Goal: Transaction & Acquisition: Download file/media

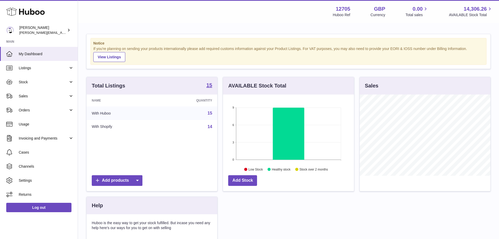
scroll to position [81, 131]
click at [67, 137] on span "Invoicing and Payments" at bounding box center [44, 138] width 50 height 5
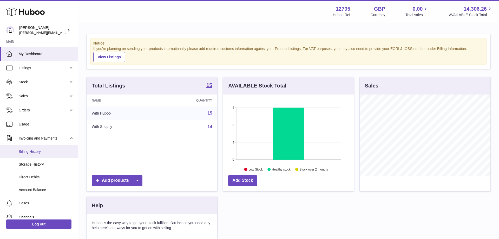
click at [47, 153] on span "Billing History" at bounding box center [46, 151] width 55 height 5
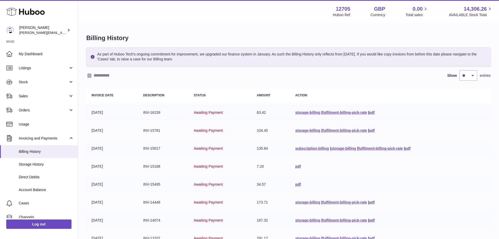
click at [240, 79] on div "Show ** ** ** *** entries" at bounding box center [288, 75] width 405 height 10
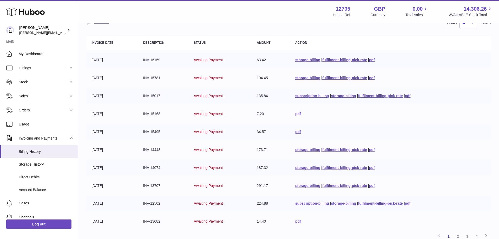
scroll to position [54, 0]
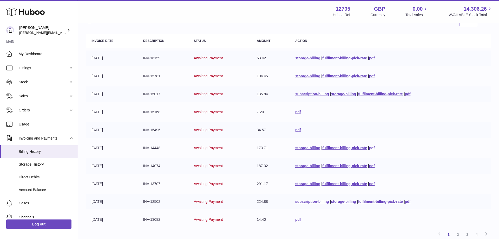
click at [373, 148] on link "pdf" at bounding box center [372, 148] width 6 height 4
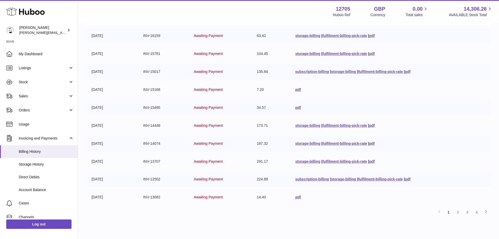
scroll to position [77, 0]
click at [297, 90] on link "pdf" at bounding box center [298, 89] width 6 height 4
click at [296, 197] on link "pdf" at bounding box center [298, 196] width 6 height 4
click at [297, 95] on td "pdf" at bounding box center [390, 88] width 201 height 15
click at [297, 93] on td "pdf" at bounding box center [390, 88] width 201 height 15
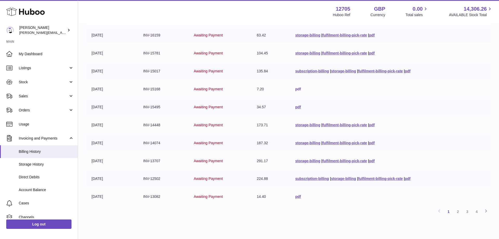
click at [297, 91] on link "pdf" at bounding box center [298, 89] width 6 height 4
click at [295, 107] on link "pdf" at bounding box center [298, 107] width 6 height 4
click at [371, 143] on link "pdf" at bounding box center [372, 143] width 6 height 4
click at [371, 160] on link "pdf" at bounding box center [372, 161] width 6 height 4
click at [410, 177] on link "pdf" at bounding box center [408, 178] width 6 height 4
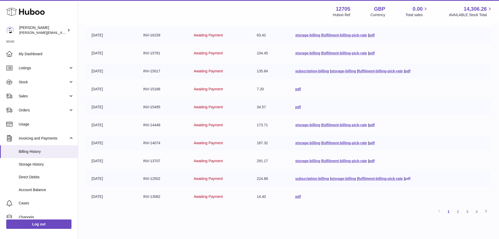
click at [408, 178] on link "pdf" at bounding box center [408, 178] width 6 height 4
click at [296, 198] on link "pdf" at bounding box center [298, 196] width 6 height 4
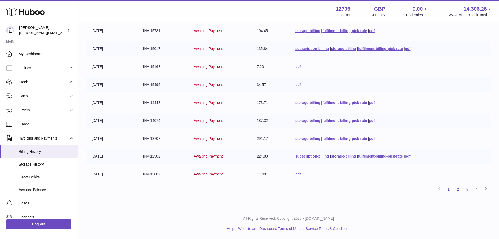
click at [458, 192] on link "2" at bounding box center [457, 188] width 9 height 9
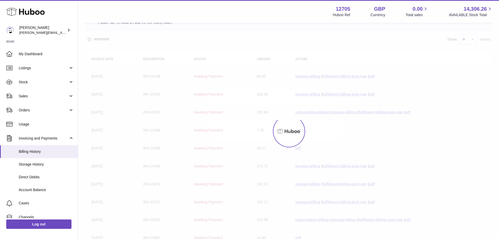
scroll to position [23, 0]
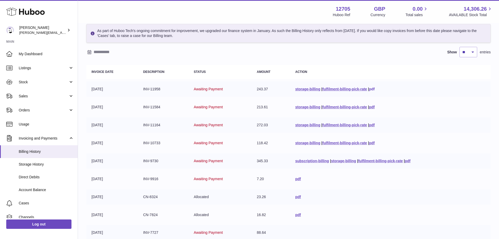
click at [370, 89] on link "pdf" at bounding box center [372, 89] width 6 height 4
click at [372, 107] on link "pdf" at bounding box center [372, 107] width 6 height 4
click at [373, 128] on td "storage-billing | fulfilment-billing-pick-rate | pdf" at bounding box center [390, 124] width 201 height 15
click at [373, 126] on link "pdf" at bounding box center [372, 125] width 6 height 4
click at [371, 142] on link "pdf" at bounding box center [372, 143] width 6 height 4
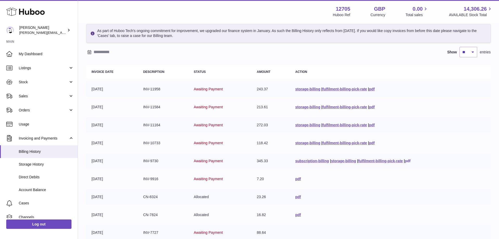
click at [407, 161] on link "pdf" at bounding box center [408, 161] width 6 height 4
click at [296, 178] on link "pdf" at bounding box center [298, 179] width 6 height 4
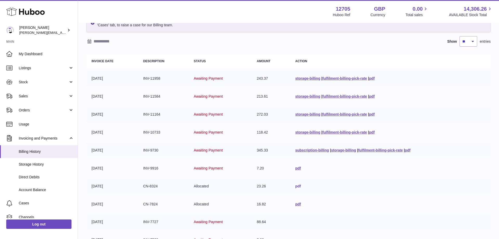
click at [296, 186] on link "pdf" at bounding box center [298, 186] width 6 height 4
